Goal: Entertainment & Leisure: Consume media (video, audio)

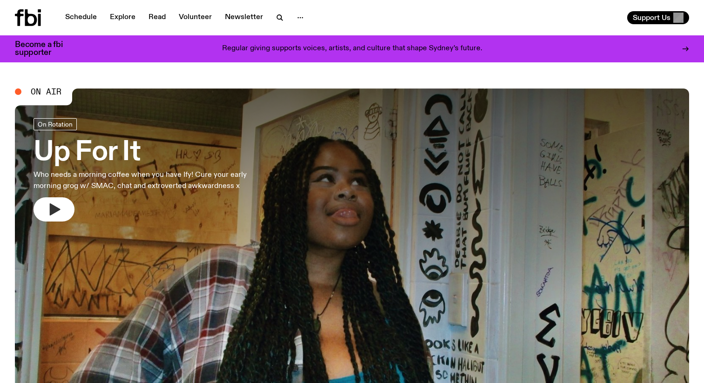
click at [54, 213] on icon "button" at bounding box center [55, 209] width 11 height 12
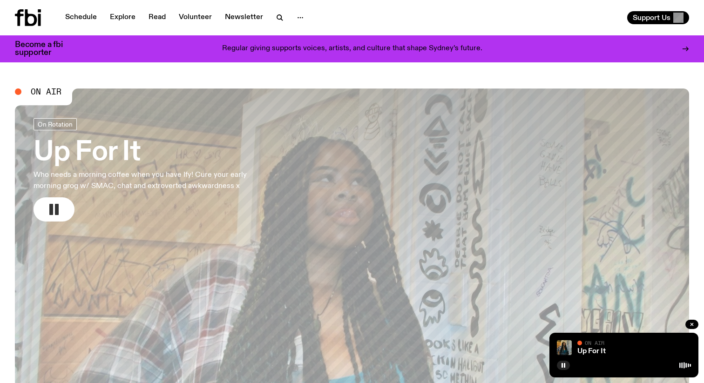
click at [611, 347] on div "On Air" at bounding box center [634, 343] width 114 height 7
click at [627, 354] on div "Up For It" at bounding box center [632, 351] width 115 height 7
click at [52, 152] on h3 "Up For It" at bounding box center [153, 153] width 238 height 26
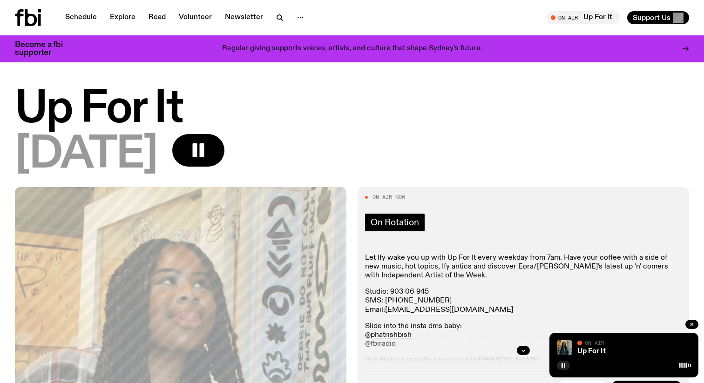
click at [404, 224] on span "On Rotation" at bounding box center [394, 222] width 48 height 10
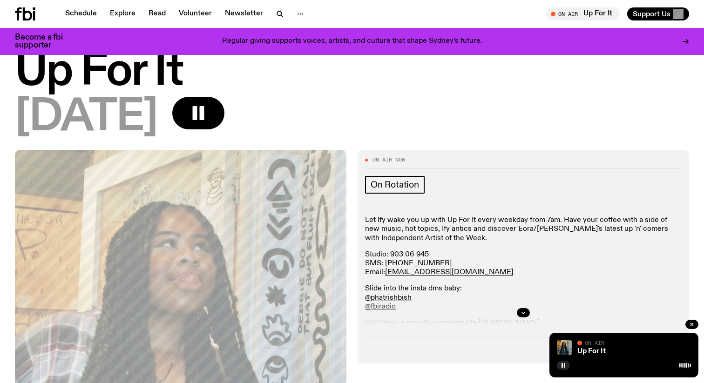
scroll to position [45, 0]
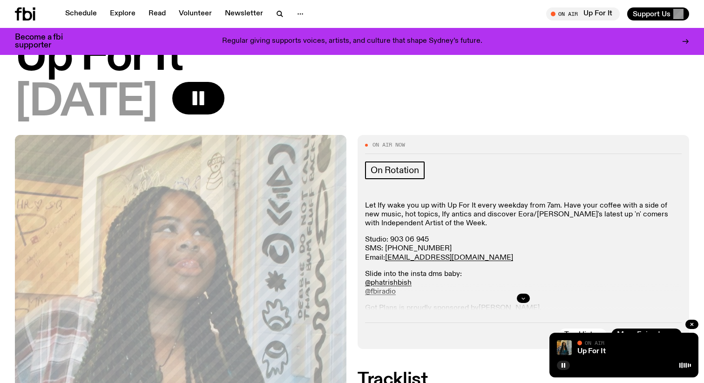
click at [524, 298] on icon "button" at bounding box center [523, 298] width 3 height 1
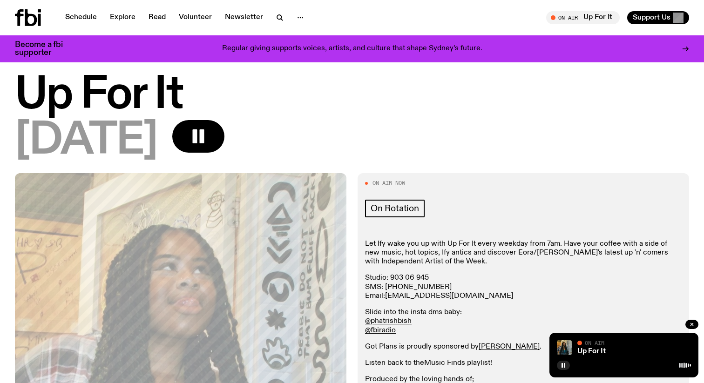
scroll to position [0, 0]
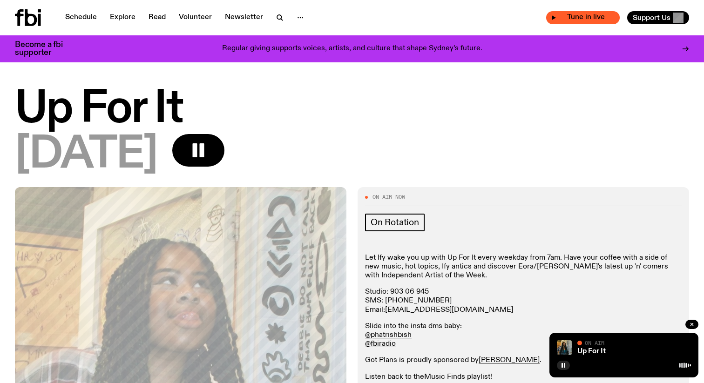
click at [595, 14] on span "Tune in live" at bounding box center [585, 17] width 59 height 7
click at [553, 19] on icon "button" at bounding box center [553, 18] width 6 height 6
click at [624, 353] on div "Up For It" at bounding box center [632, 351] width 115 height 7
click at [688, 368] on icon at bounding box center [685, 365] width 12 height 7
click at [651, 349] on div "Up For It" at bounding box center [632, 351] width 115 height 7
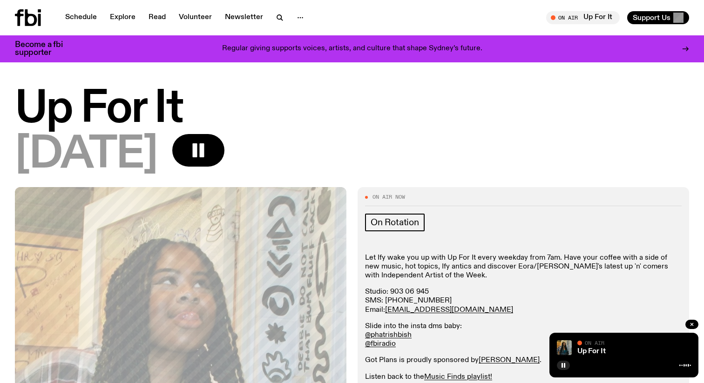
click at [651, 349] on div "Up For It" at bounding box center [632, 351] width 115 height 7
click at [566, 346] on img at bounding box center [563, 347] width 15 height 15
click at [564, 346] on img at bounding box center [563, 347] width 15 height 15
click at [590, 355] on link "Up For It" at bounding box center [591, 351] width 28 height 7
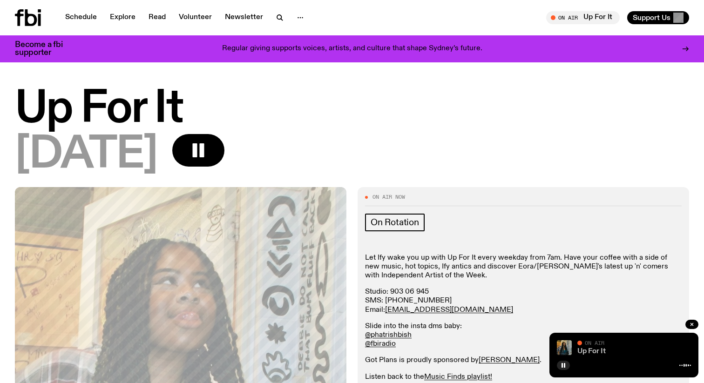
click at [602, 348] on link "Up For It" at bounding box center [591, 351] width 28 height 7
click at [628, 351] on div "Up For It" at bounding box center [632, 351] width 115 height 7
click at [132, 156] on span "[DATE]" at bounding box center [86, 155] width 142 height 42
click at [126, 121] on h1 "Up For It" at bounding box center [352, 109] width 674 height 42
click at [562, 16] on span "Tune in live" at bounding box center [585, 17] width 59 height 7
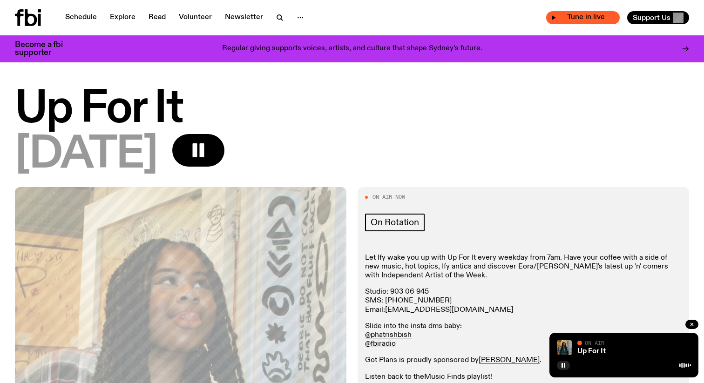
click at [562, 16] on span "Tune in live" at bounding box center [585, 17] width 59 height 7
click at [215, 149] on button "button" at bounding box center [198, 150] width 52 height 33
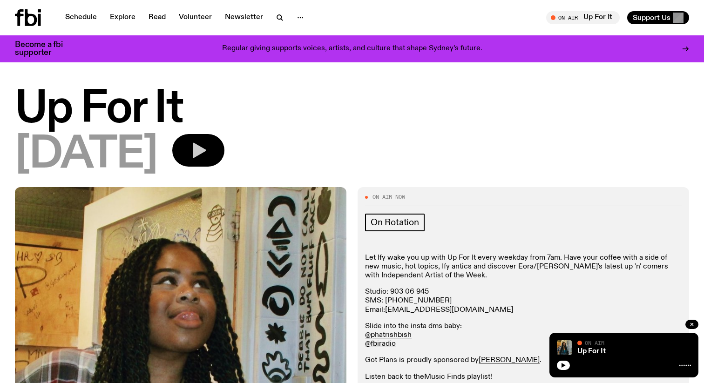
click at [215, 149] on button "button" at bounding box center [198, 150] width 52 height 33
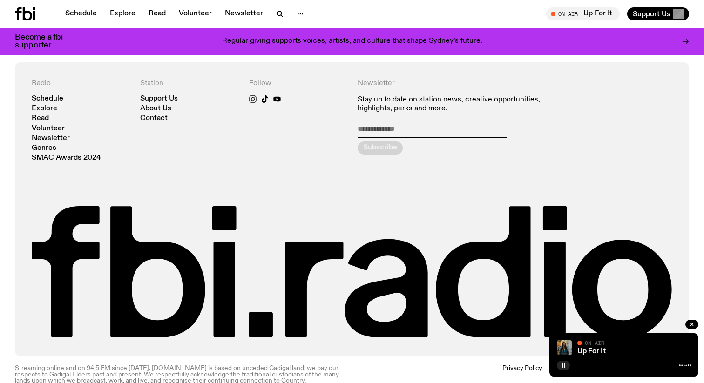
scroll to position [1228, 0]
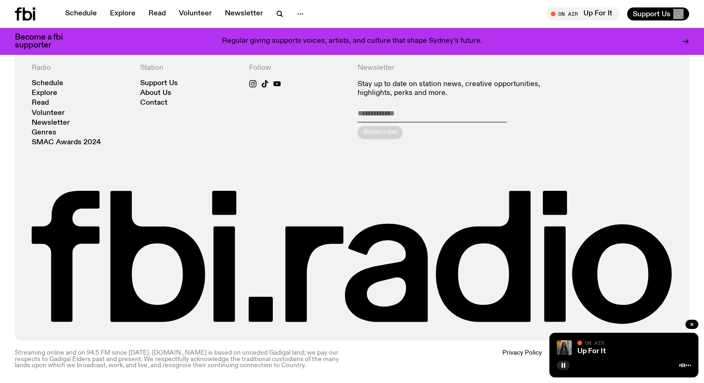
click at [689, 368] on icon at bounding box center [685, 365] width 12 height 7
click at [675, 356] on div "Up For It On Air On Air" at bounding box center [623, 355] width 149 height 45
click at [690, 326] on icon "button" at bounding box center [691, 324] width 3 height 3
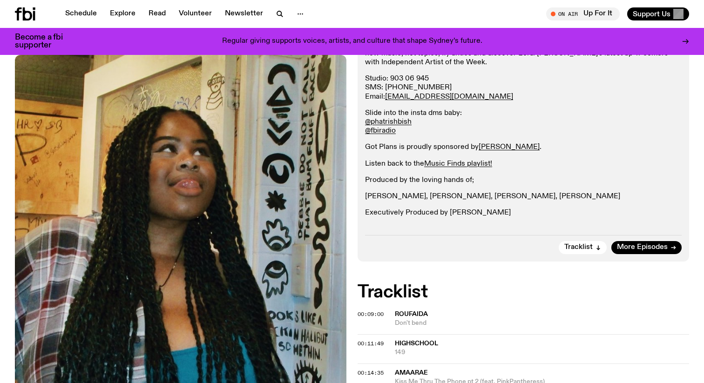
scroll to position [0, 0]
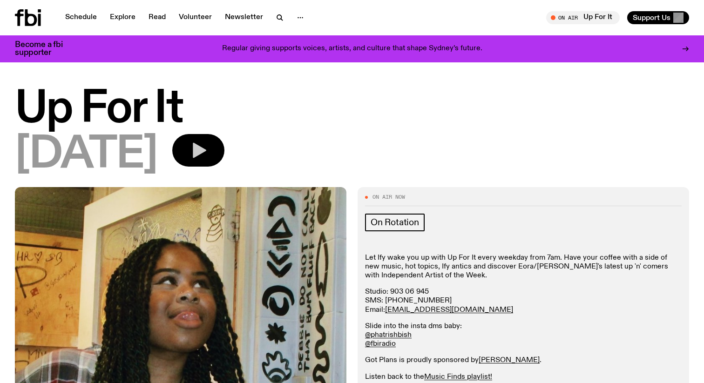
click at [206, 145] on icon "button" at bounding box center [199, 150] width 13 height 15
